Goal: Information Seeking & Learning: Compare options

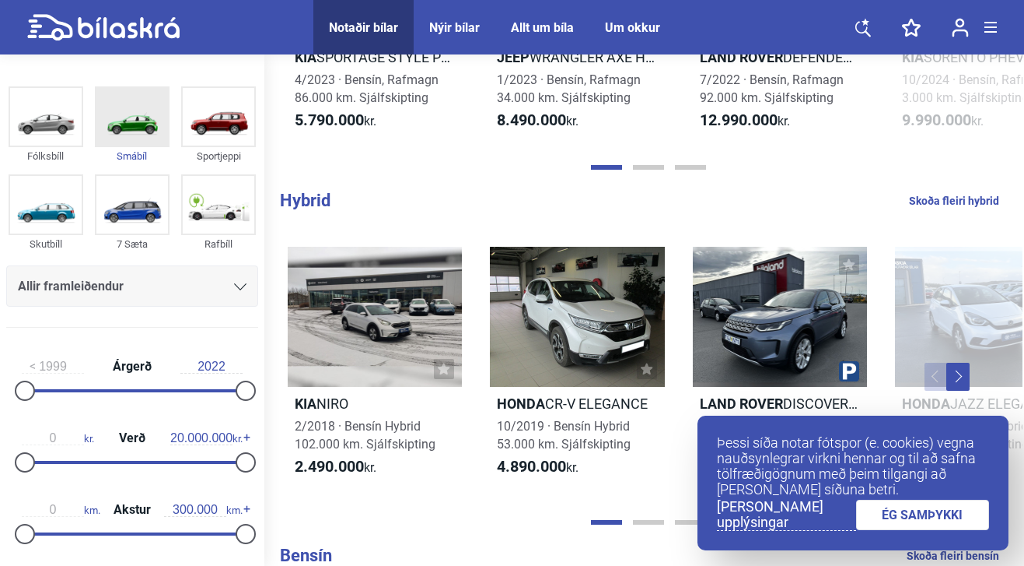
click at [139, 131] on img at bounding box center [132, 117] width 72 height 58
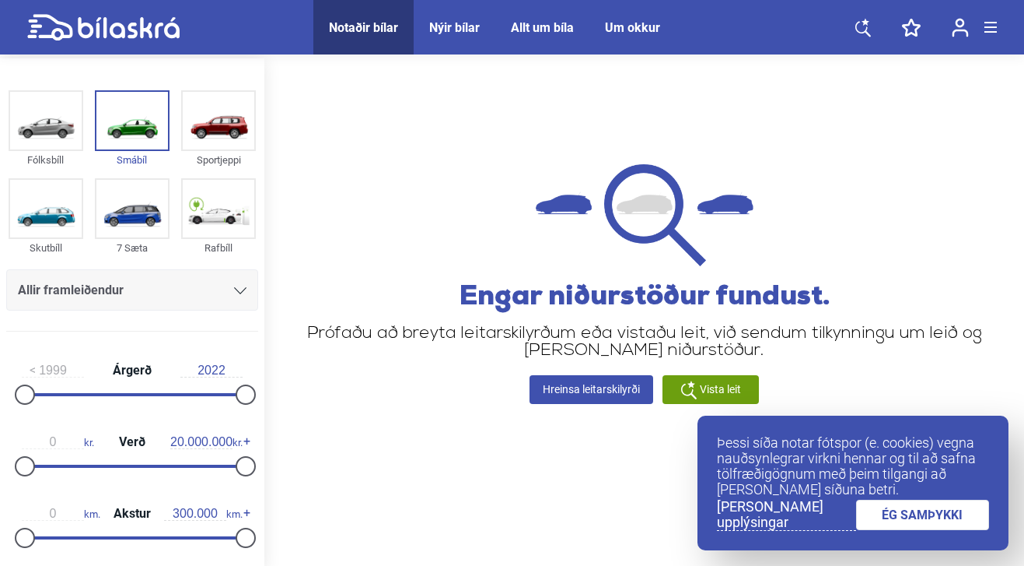
click at [712, 385] on span "Vista leit" at bounding box center [720, 389] width 41 height 16
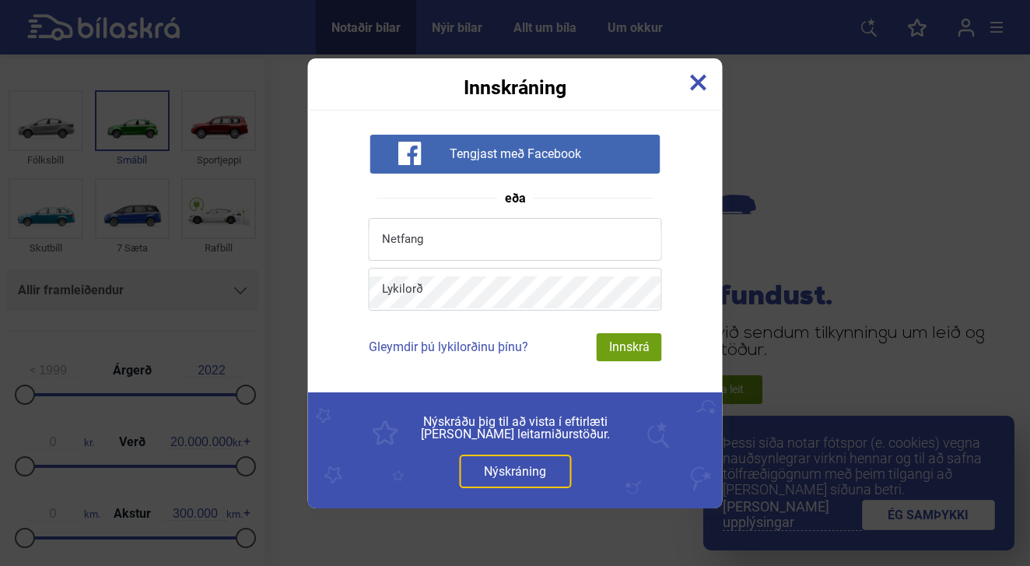
click at [684, 82] on div "Innskráning" at bounding box center [515, 77] width 415 height 39
click at [694, 83] on img at bounding box center [698, 82] width 17 height 17
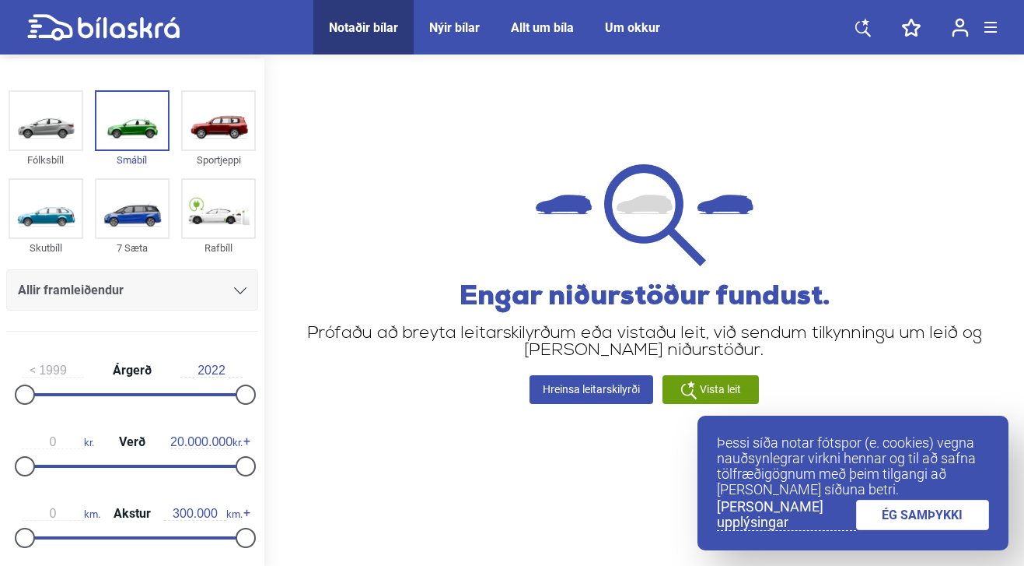
click at [205, 311] on div "Allir framleiðendur" at bounding box center [132, 293] width 252 height 49
click at [210, 294] on div "Allir framleiðendur" at bounding box center [132, 290] width 229 height 22
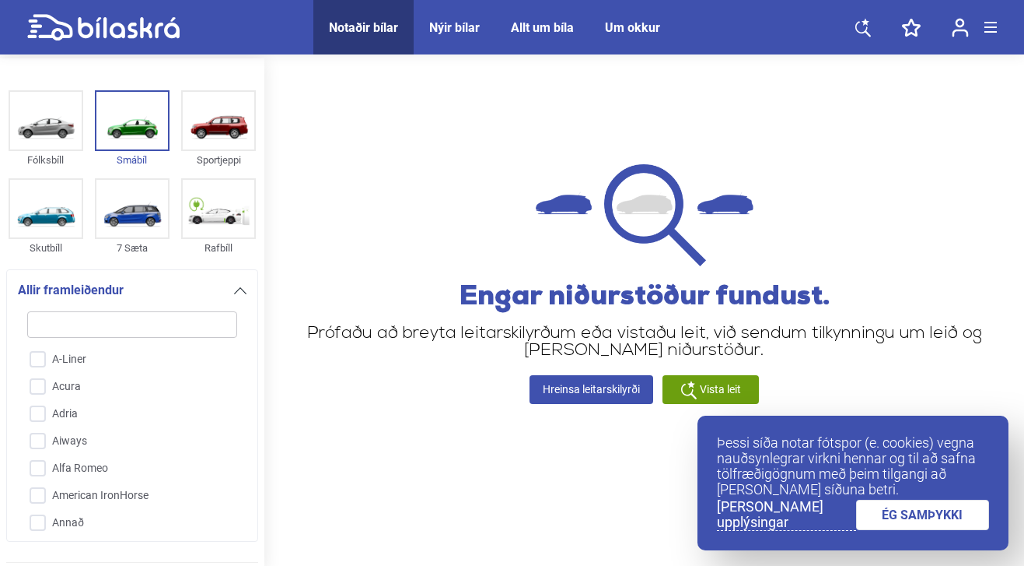
scroll to position [212, 0]
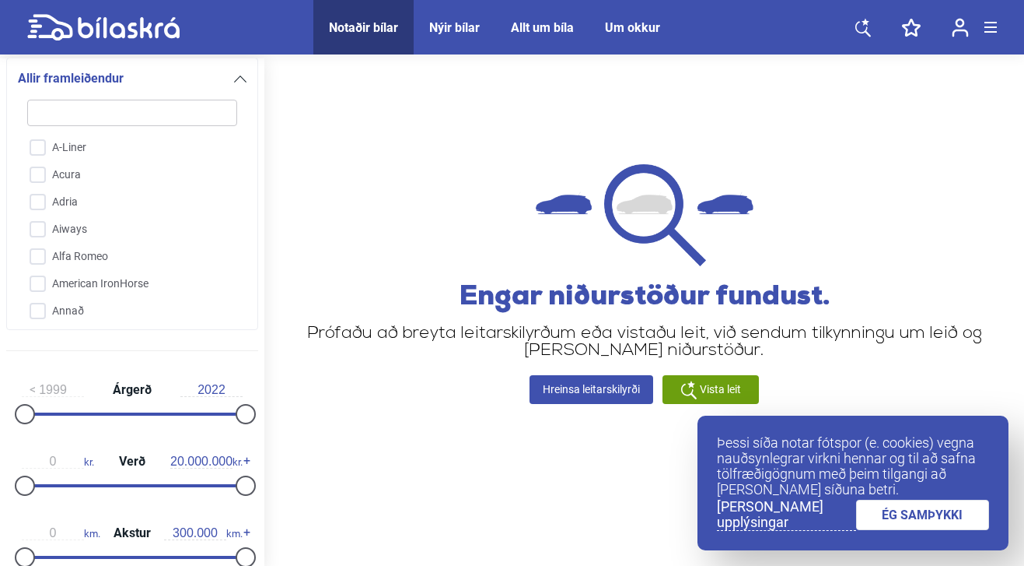
click at [131, 19] on icon at bounding box center [103, 27] width 152 height 27
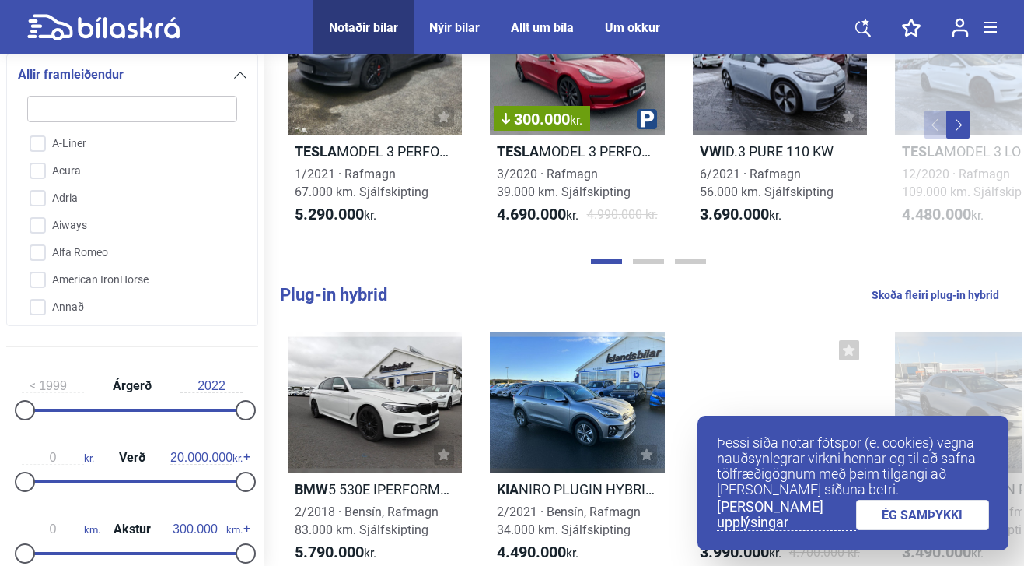
scroll to position [489, 0]
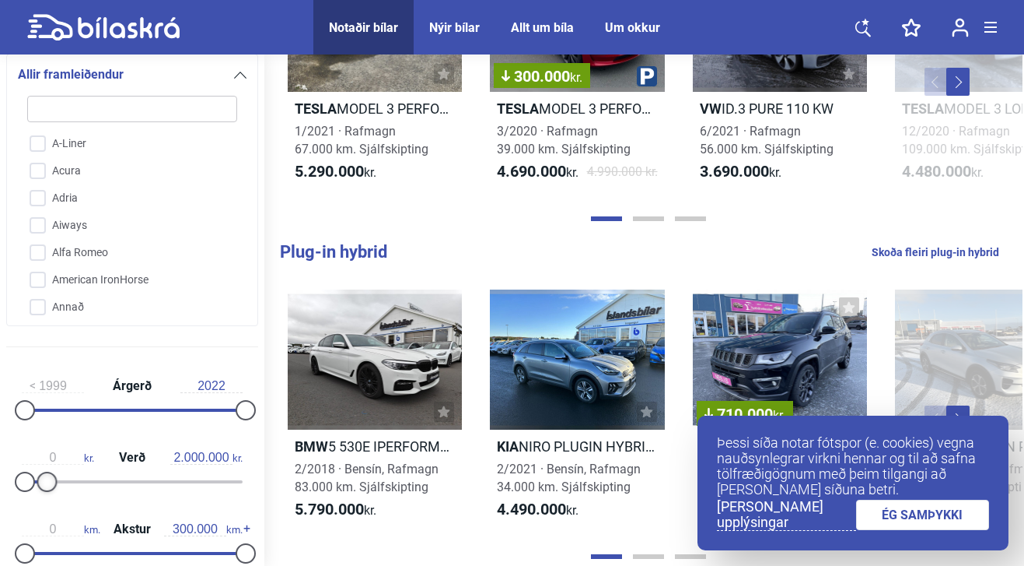
drag, startPoint x: 242, startPoint y: 483, endPoint x: 48, endPoint y: 489, distance: 193.8
click at [48, 489] on div at bounding box center [47, 481] width 20 height 20
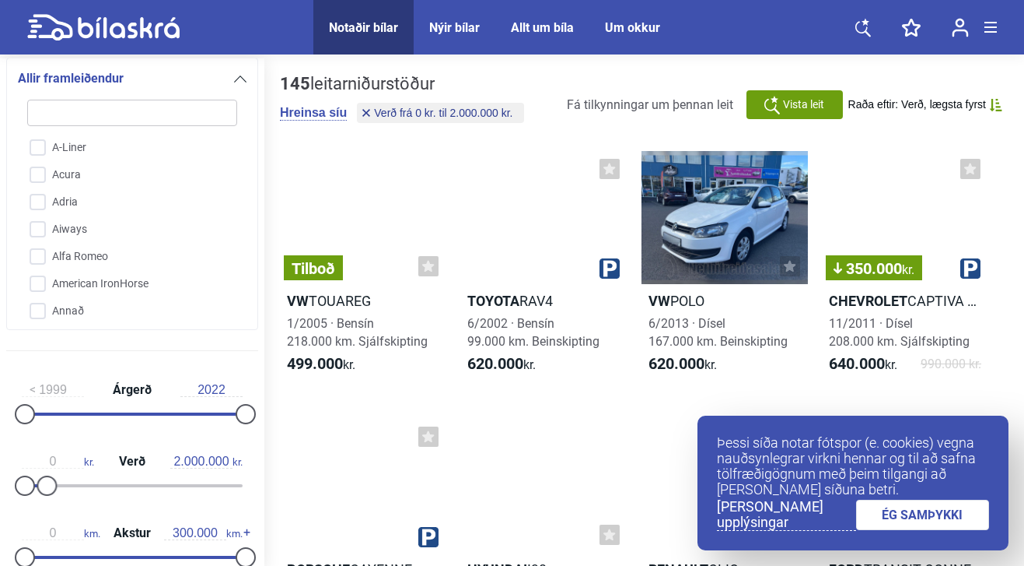
drag, startPoint x: 48, startPoint y: 489, endPoint x: 33, endPoint y: 489, distance: 14.8
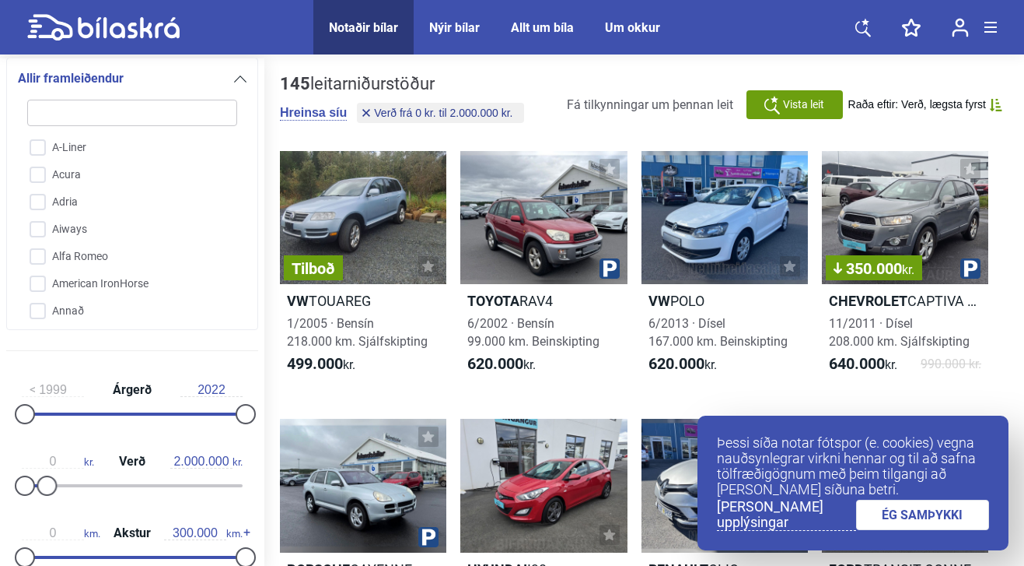
click at [33, 487] on div at bounding box center [132, 485] width 221 height 3
drag, startPoint x: 47, startPoint y: 489, endPoint x: 30, endPoint y: 486, distance: 16.5
click at [30, 486] on div at bounding box center [30, 485] width 20 height 20
type input "20.000.000"
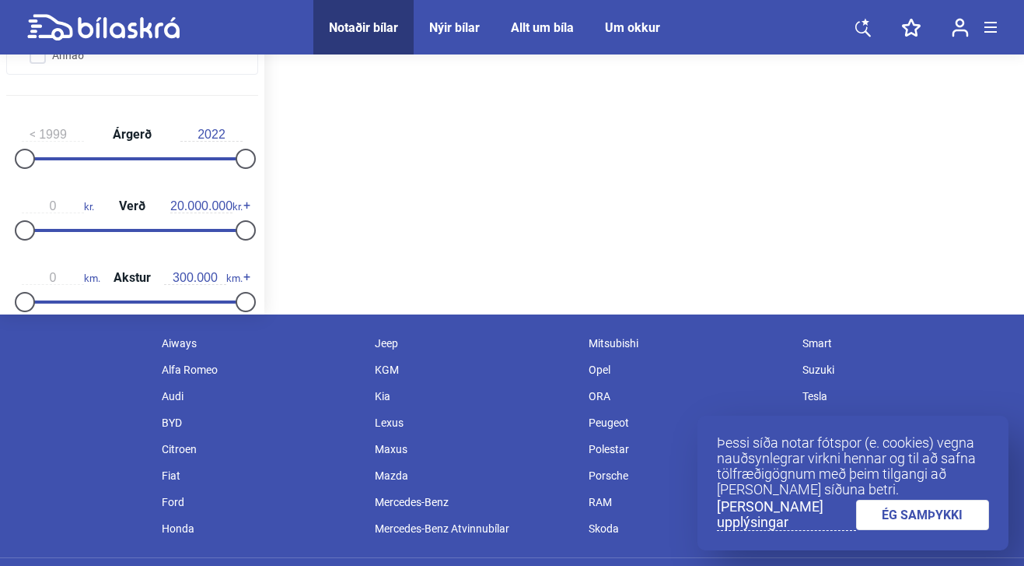
scroll to position [324, 0]
